Goal: Transaction & Acquisition: Register for event/course

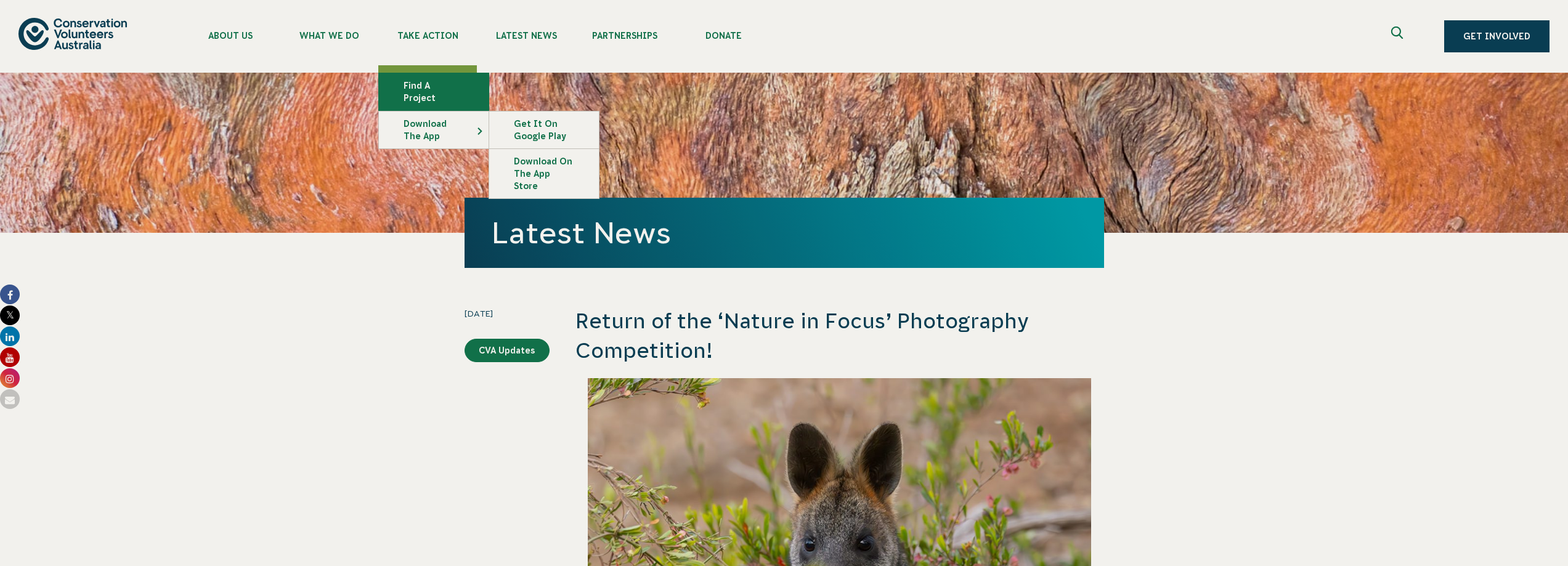
click at [488, 103] on link "Find a project" at bounding box center [433, 92] width 110 height 37
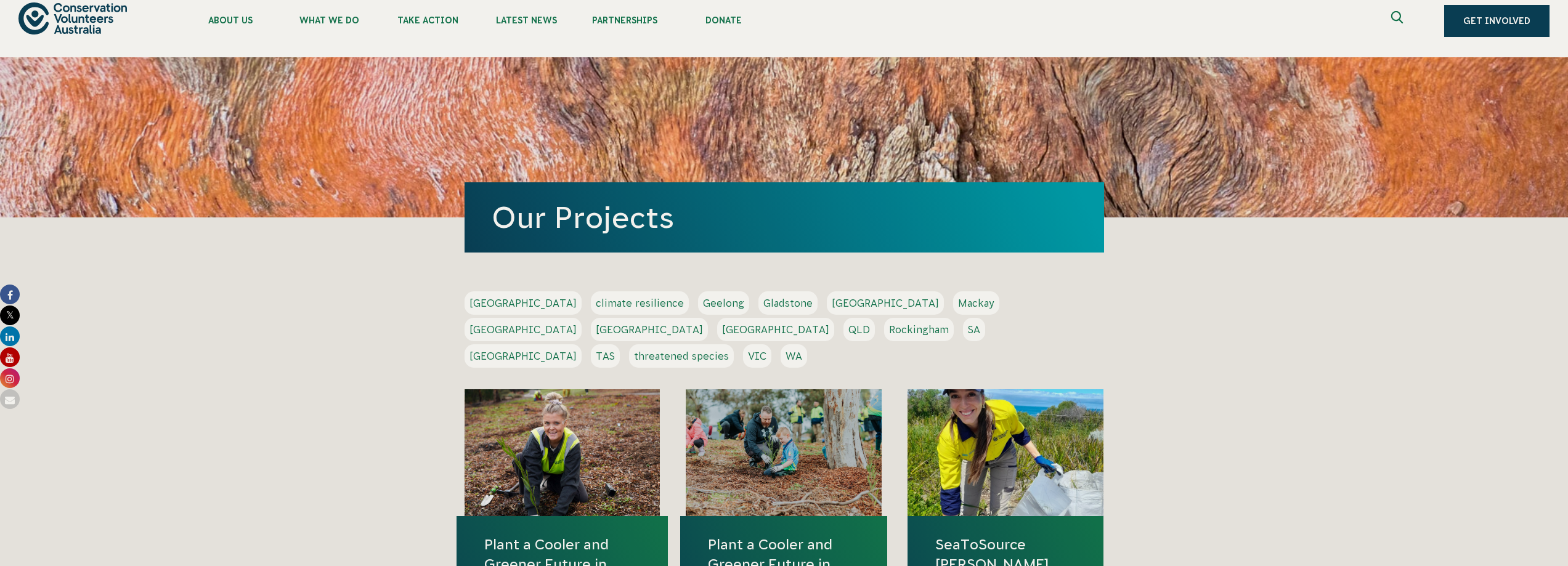
scroll to position [62, 0]
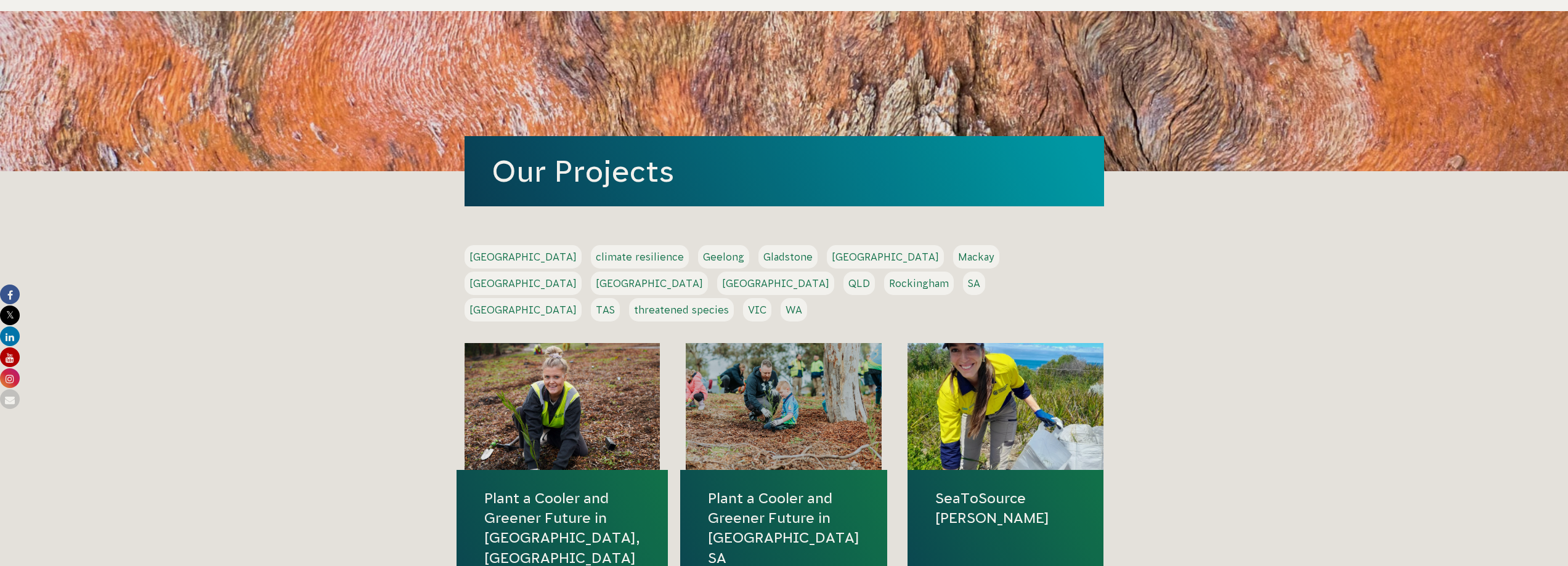
click at [771, 321] on link "VIC" at bounding box center [757, 310] width 28 height 24
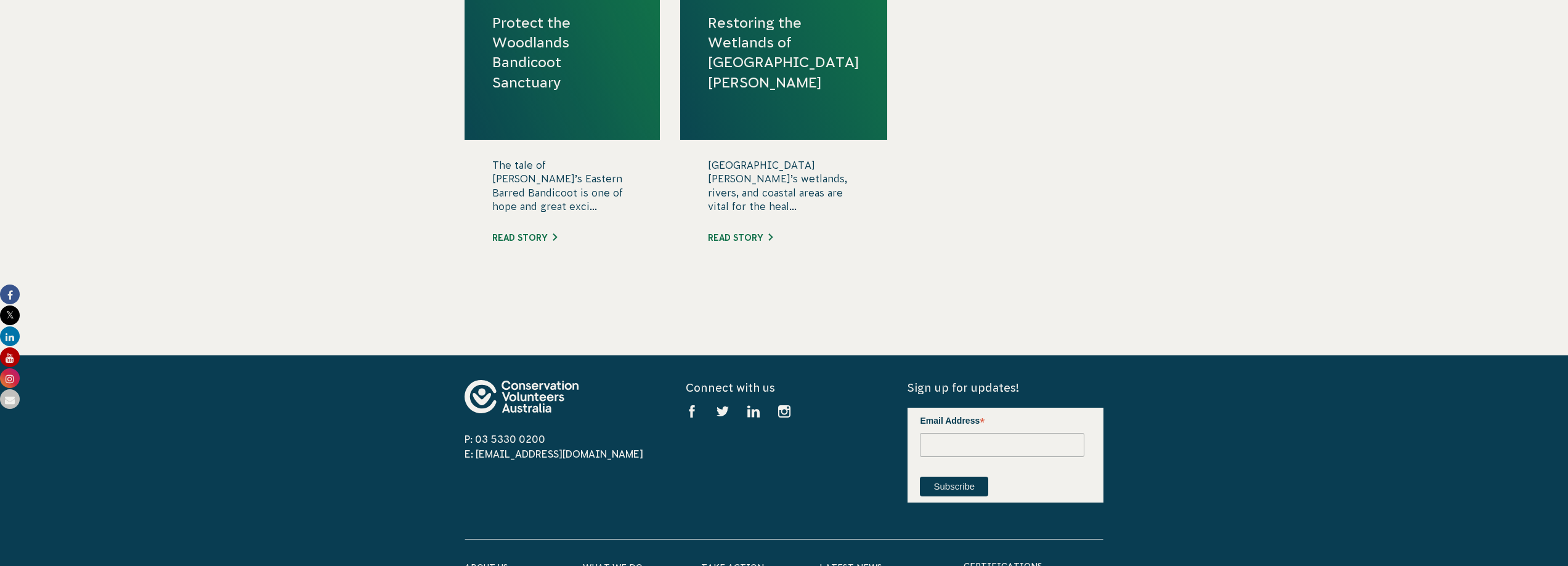
scroll to position [616, 0]
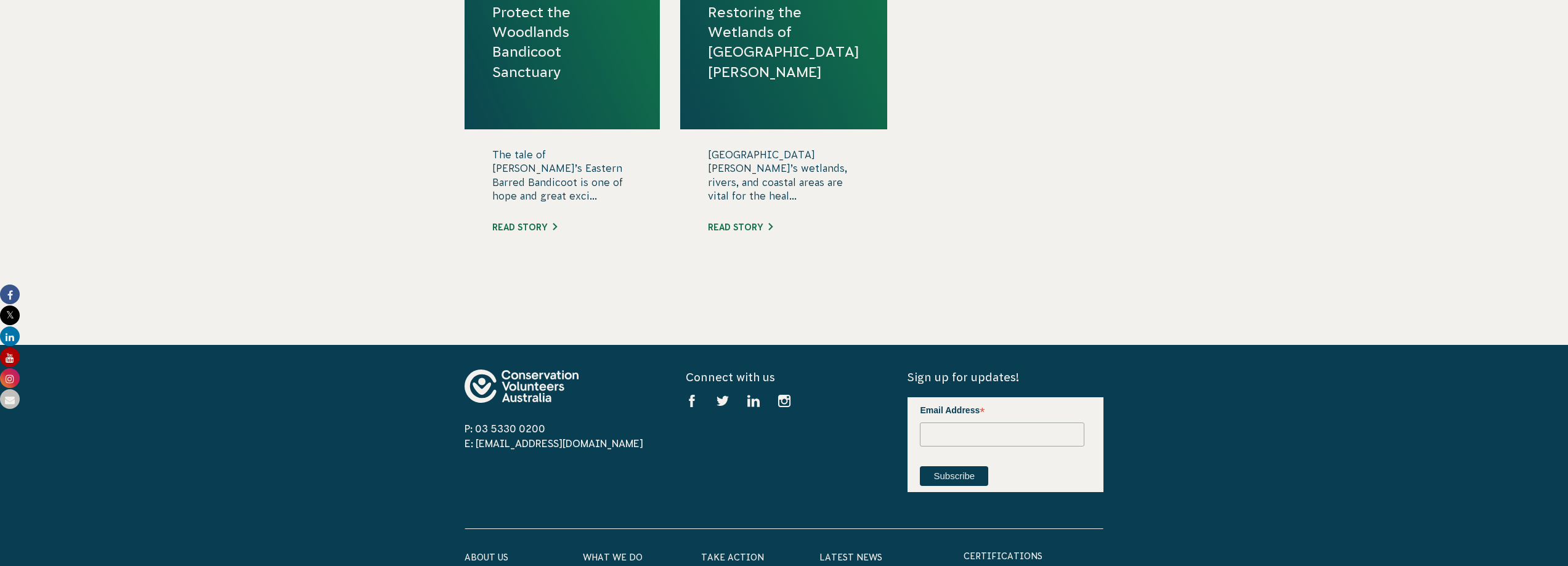
click at [492, 82] on link "Protect the Woodlands Bandicoot Sanctuary" at bounding box center [562, 42] width 140 height 79
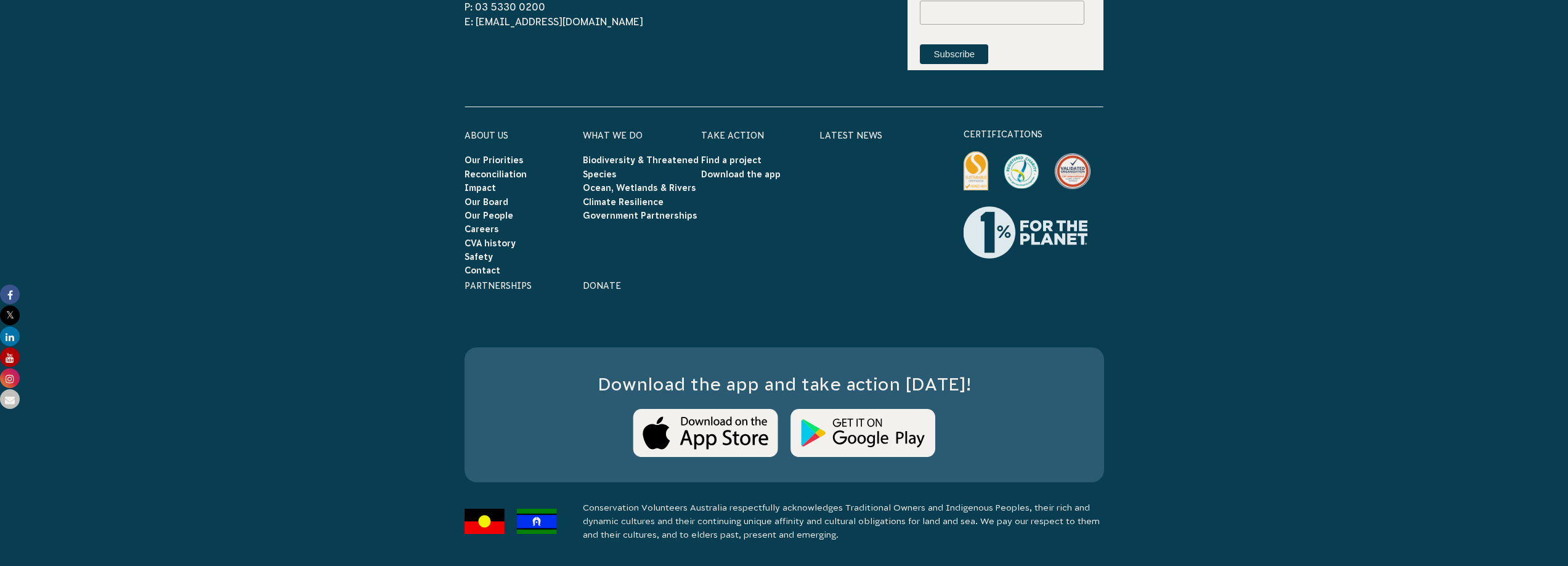
scroll to position [4062, 0]
